Goal: Book appointment/travel/reservation

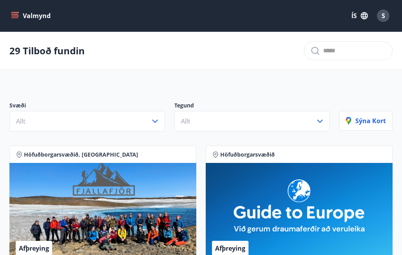
click at [159, 122] on icon "button" at bounding box center [155, 120] width 9 height 9
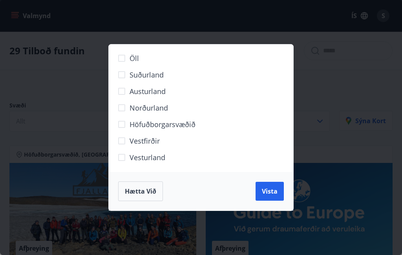
click at [159, 108] on span "Norðurland" at bounding box center [149, 108] width 39 height 10
click at [274, 192] on span "Vista" at bounding box center [270, 191] width 16 height 9
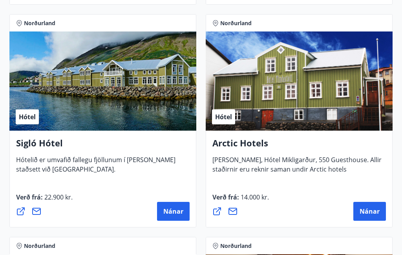
scroll to position [395, 0]
click at [177, 215] on button "Nánar" at bounding box center [173, 211] width 33 height 19
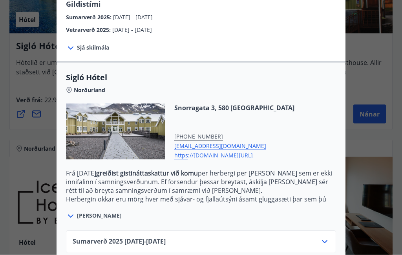
scroll to position [492, 0]
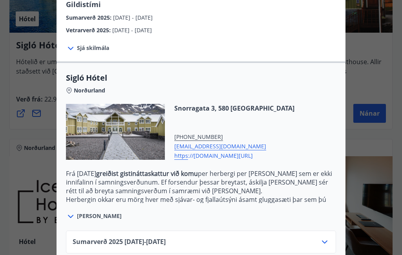
click at [329, 237] on icon at bounding box center [324, 241] width 9 height 9
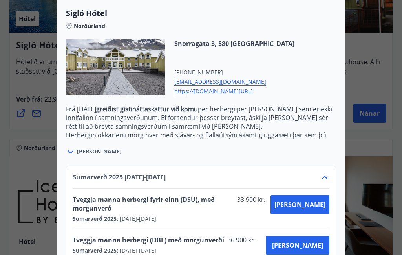
scroll to position [220, 0]
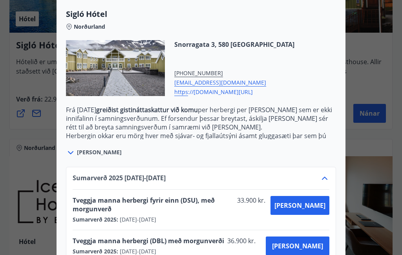
click at [384, 75] on div at bounding box center [201, 127] width 402 height 255
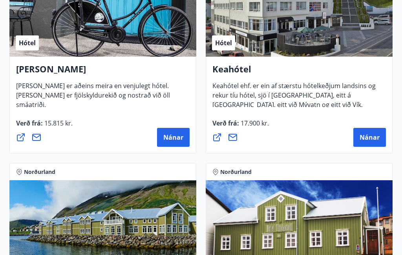
scroll to position [246, 0]
click at [176, 137] on span "Nánar" at bounding box center [173, 137] width 20 height 9
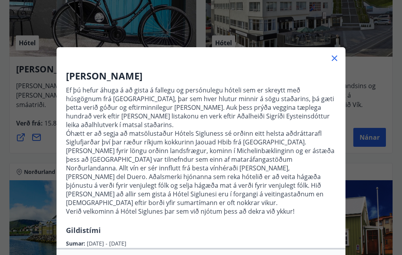
scroll to position [0, 0]
click at [343, 53] on div at bounding box center [201, 55] width 289 height 16
click at [337, 59] on icon at bounding box center [334, 57] width 9 height 9
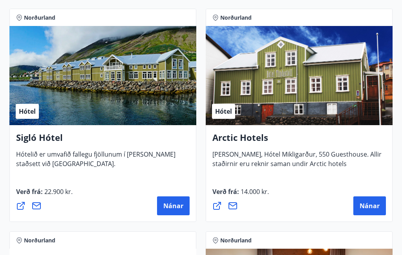
scroll to position [425, 0]
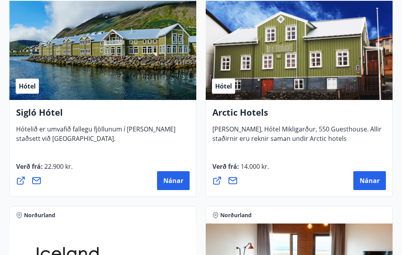
click at [177, 179] on span "Nánar" at bounding box center [173, 180] width 20 height 9
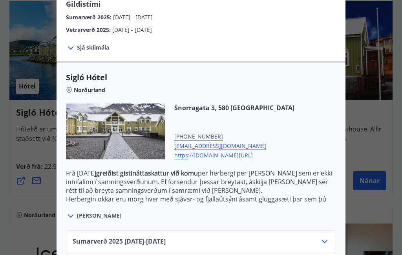
scroll to position [156, 0]
click at [328, 237] on icon at bounding box center [324, 241] width 9 height 9
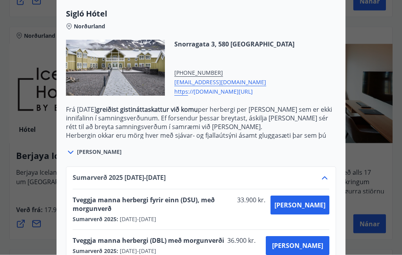
scroll to position [605, 0]
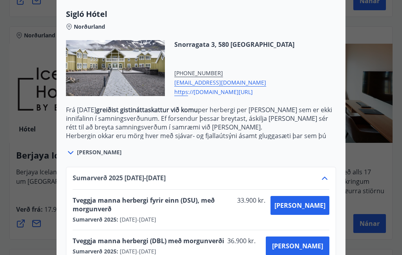
click at [194, 236] on span "Tveggja manna herbergi (DBL) með morgunverði" at bounding box center [149, 240] width 152 height 9
click at [211, 247] on div "Sumarverð 2025 : [DATE] - [DATE]" at bounding box center [167, 251] width 188 height 8
click at [215, 236] on span "Tveggja manna herbergi (DBL) með morgunverði" at bounding box center [149, 240] width 152 height 9
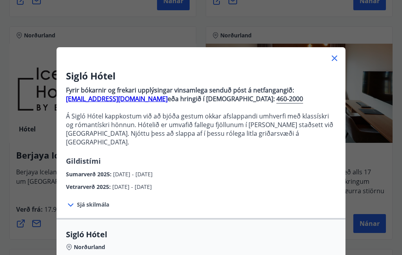
scroll to position [0, 0]
click at [344, 59] on div at bounding box center [201, 55] width 289 height 16
click at [339, 56] on icon at bounding box center [334, 57] width 9 height 9
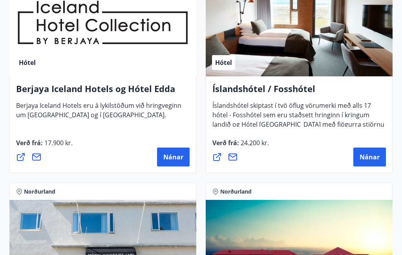
scroll to position [671, 0]
click at [376, 156] on span "Nánar" at bounding box center [370, 156] width 20 height 9
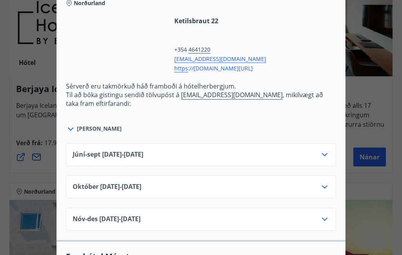
scroll to position [318, 0]
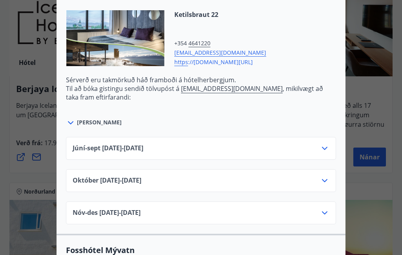
click at [326, 147] on icon at bounding box center [324, 147] width 9 height 9
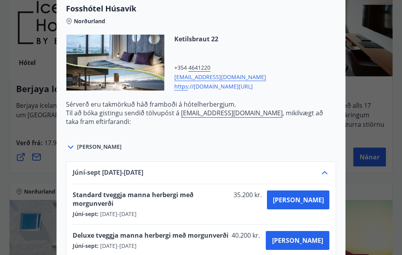
scroll to position [294, 0]
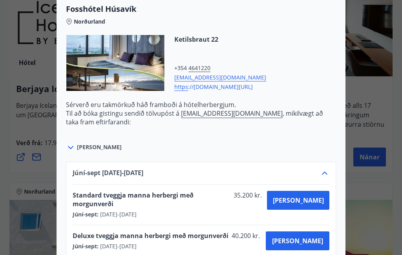
click at [94, 151] on div "[PERSON_NAME]" at bounding box center [201, 143] width 270 height 18
click at [89, 146] on span "[PERSON_NAME]" at bounding box center [99, 147] width 45 height 8
click at [76, 145] on div at bounding box center [71, 147] width 11 height 10
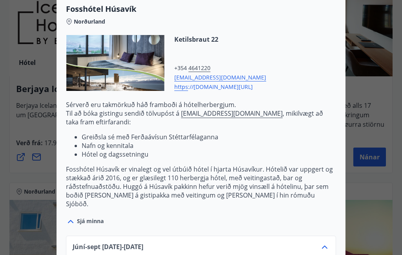
click at [379, 35] on div at bounding box center [201, 127] width 402 height 255
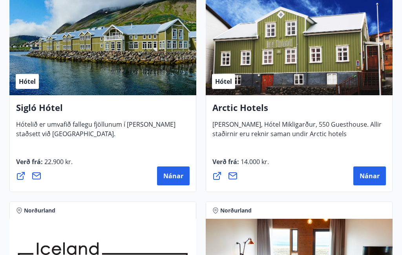
scroll to position [438, 0]
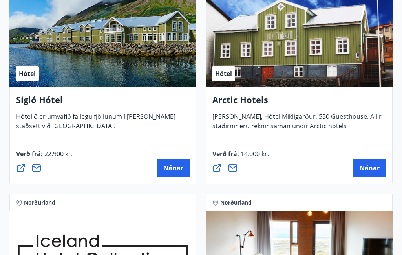
click at [178, 171] on span "Nánar" at bounding box center [173, 167] width 20 height 9
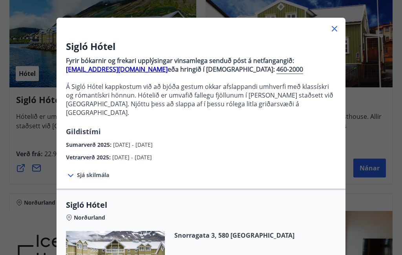
scroll to position [28, 0]
